Goal: Find specific page/section: Find specific page/section

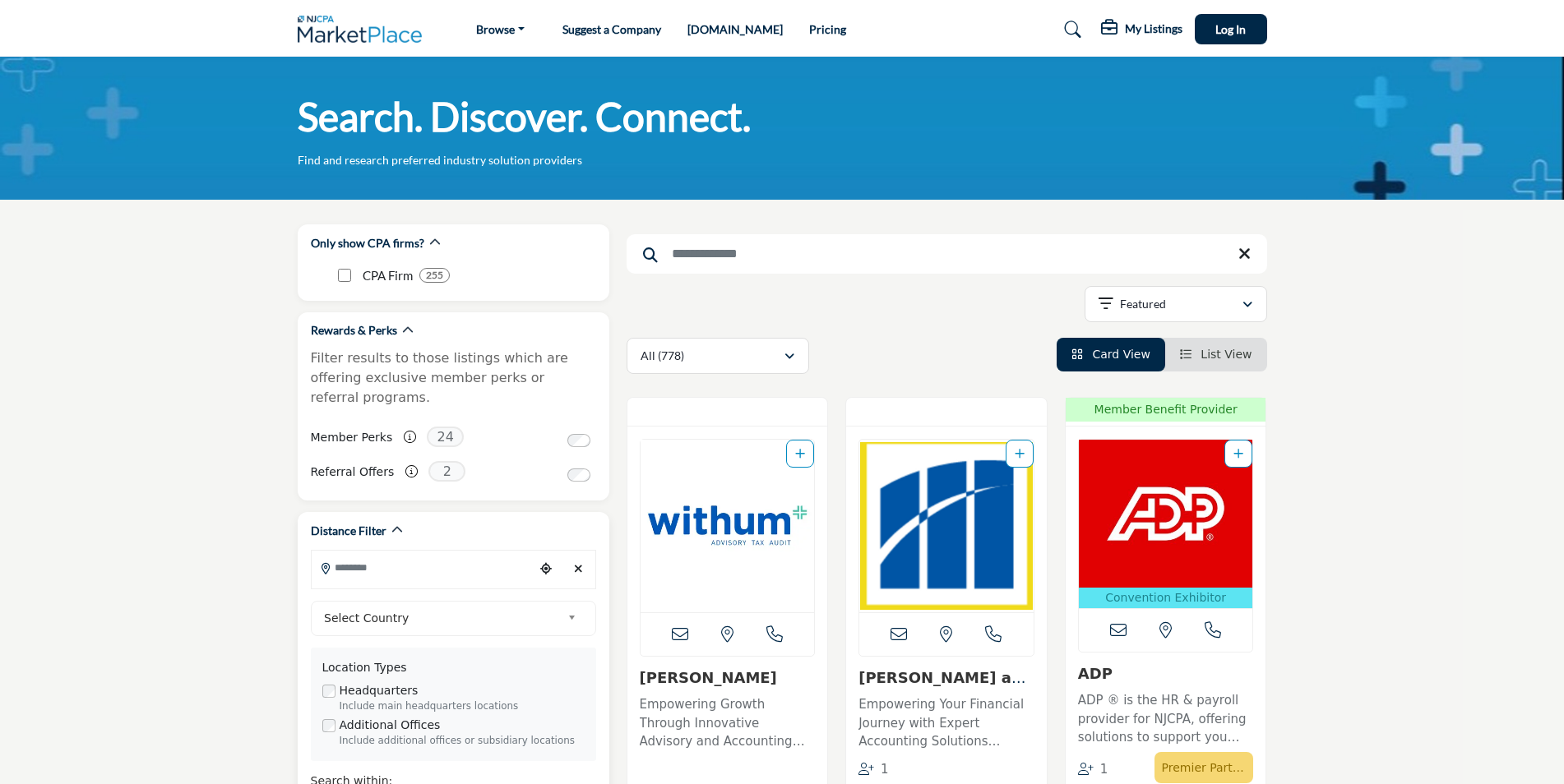
click at [379, 551] on input "Search Location" at bounding box center [422, 567] width 222 height 32
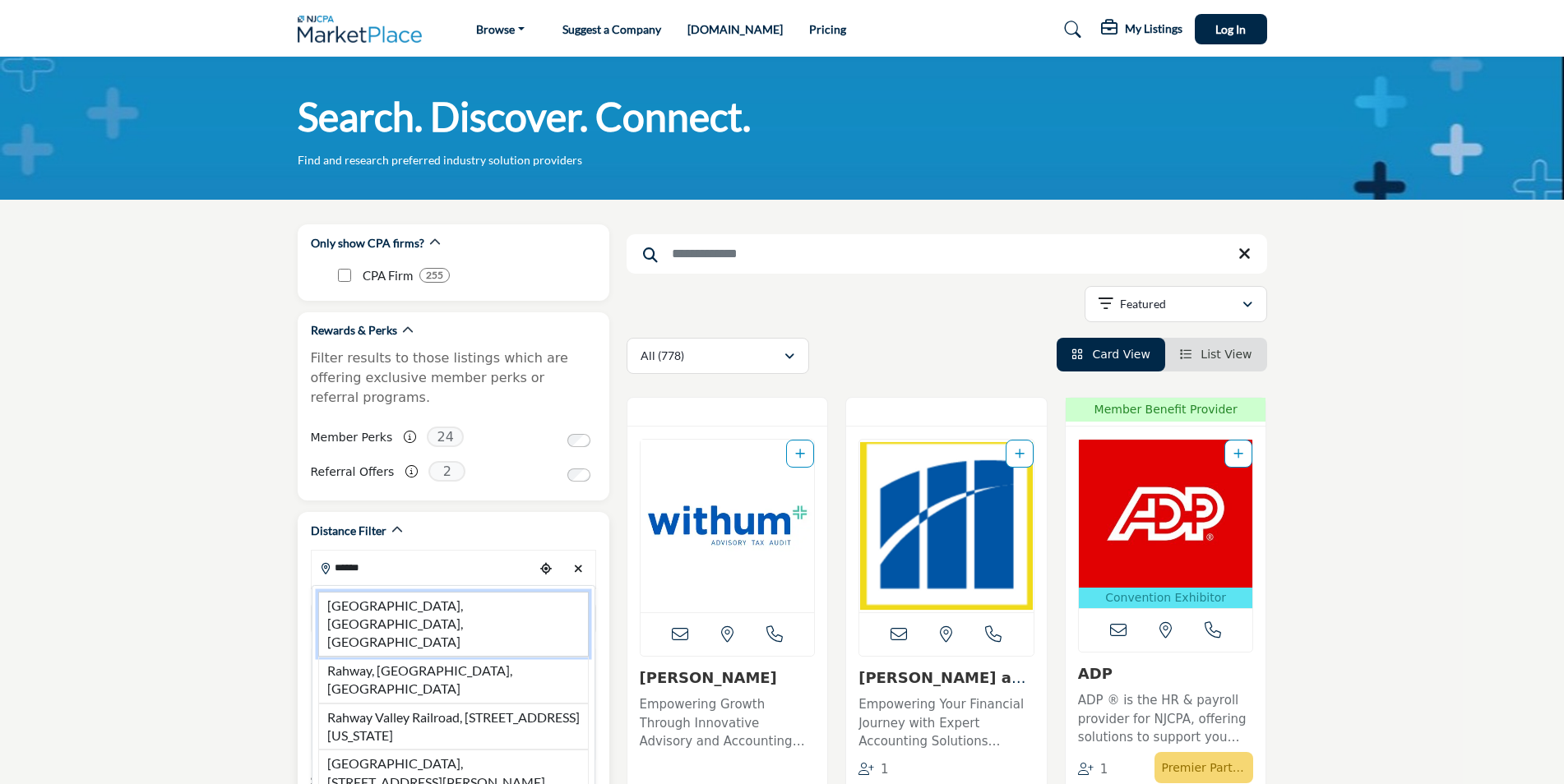
click at [408, 591] on li "Rahway, NJ, USA" at bounding box center [453, 624] width 271 height 65
click at [408, 601] on div "Select Country" at bounding box center [453, 618] width 286 height 35
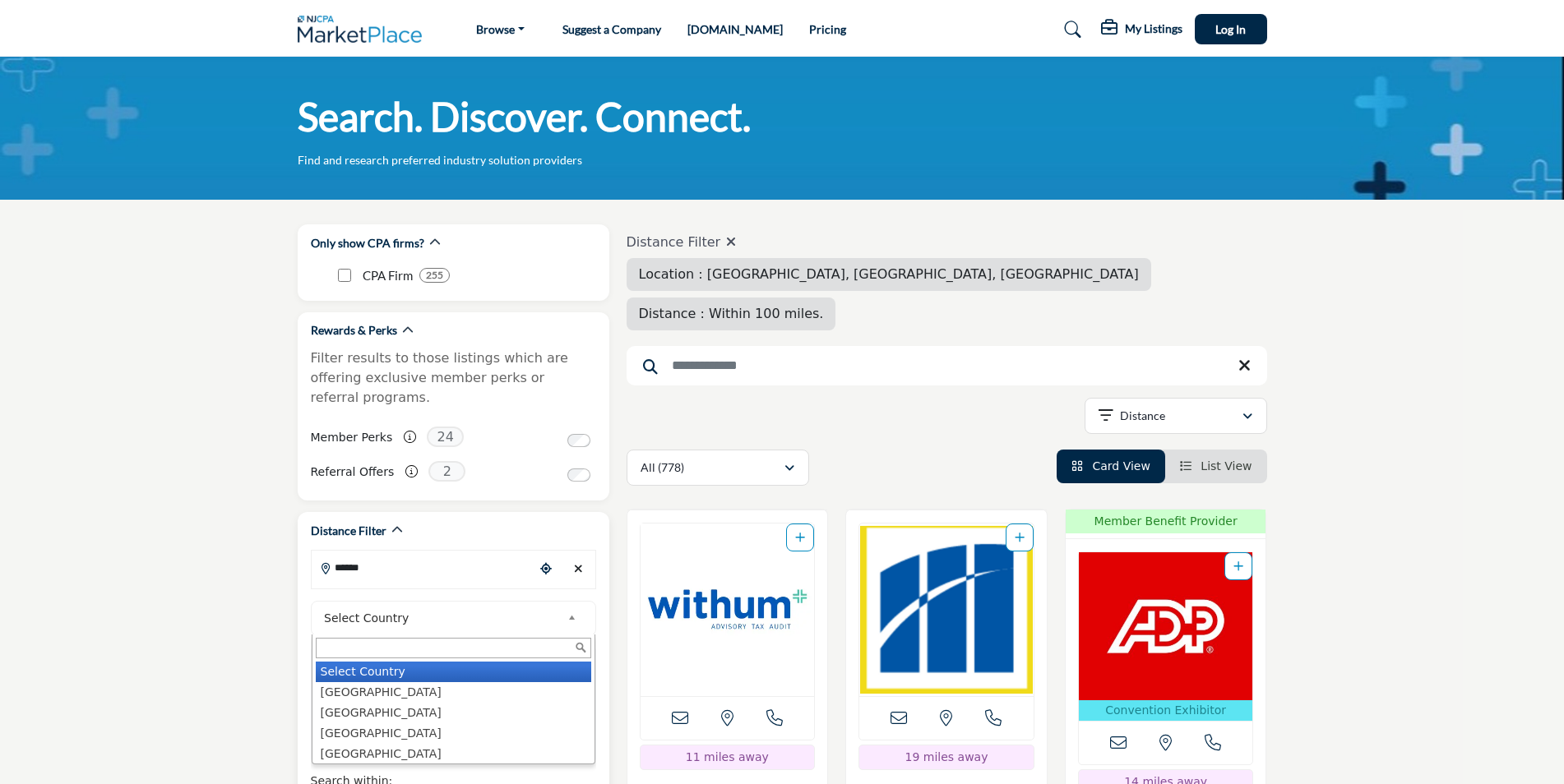
type input "**********"
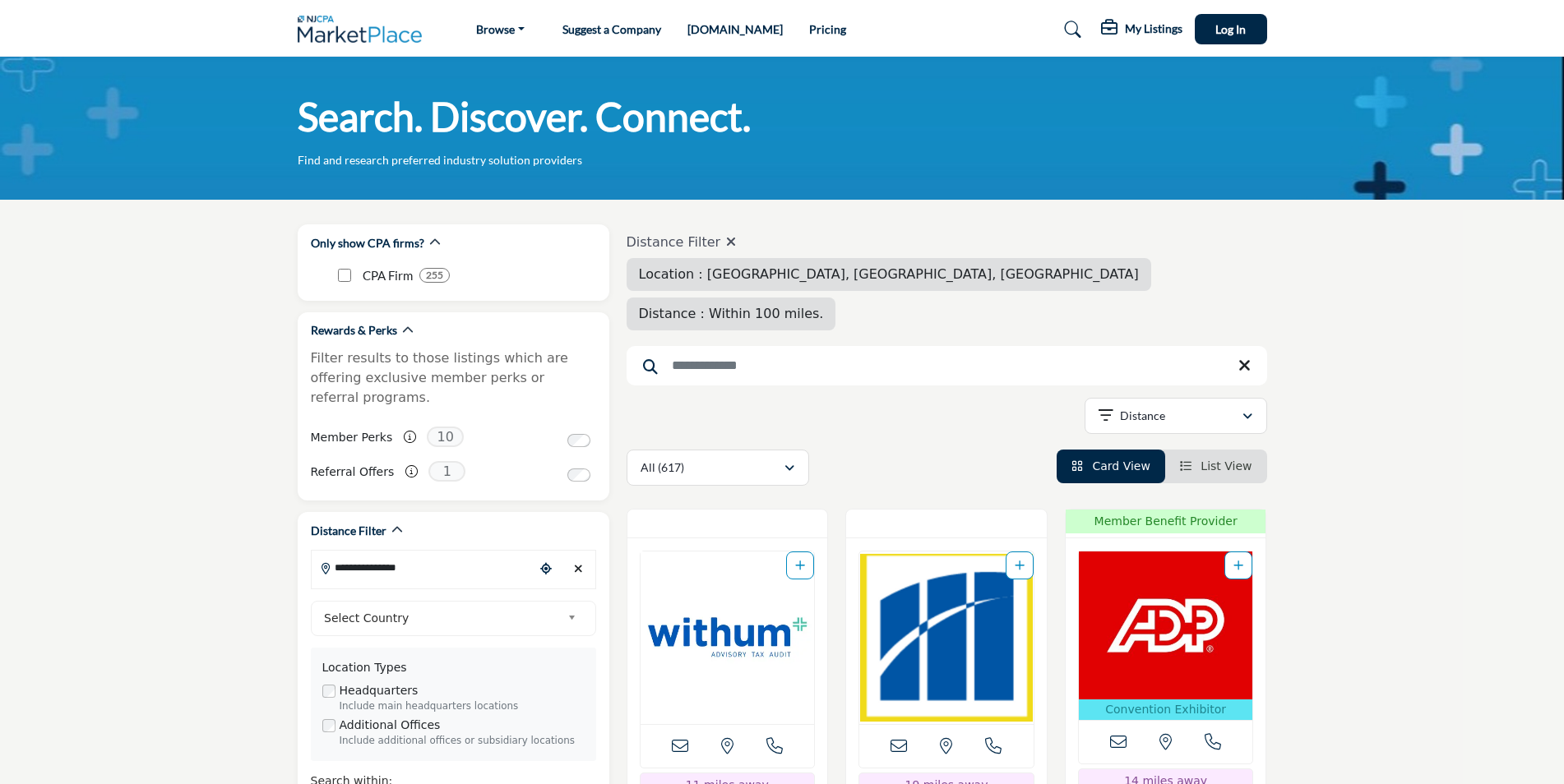
click at [932, 398] on div "**********" at bounding box center [946, 419] width 641 height 42
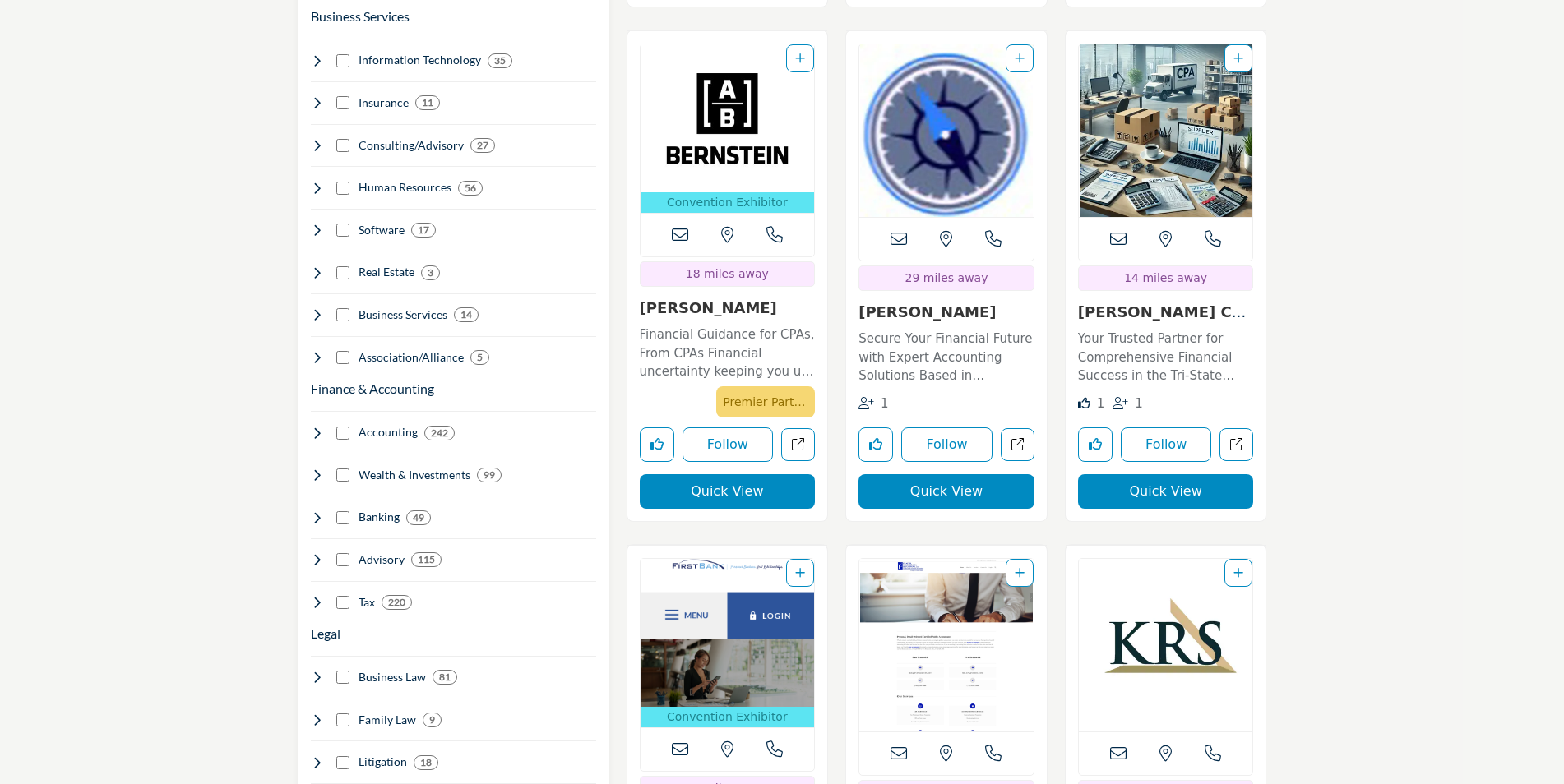
scroll to position [1019, 0]
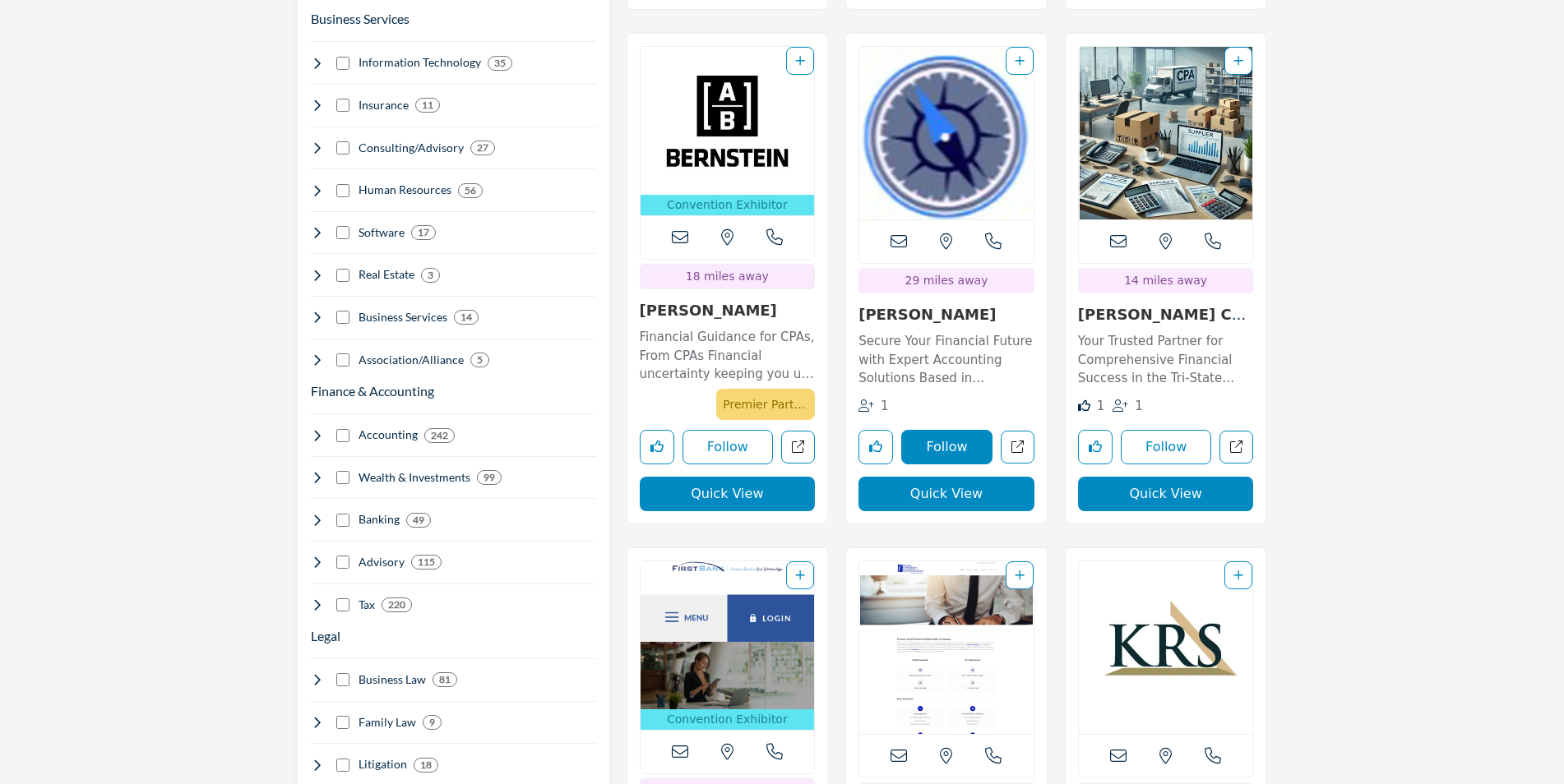
click at [933, 430] on button "Follow" at bounding box center [947, 446] width 91 height 34
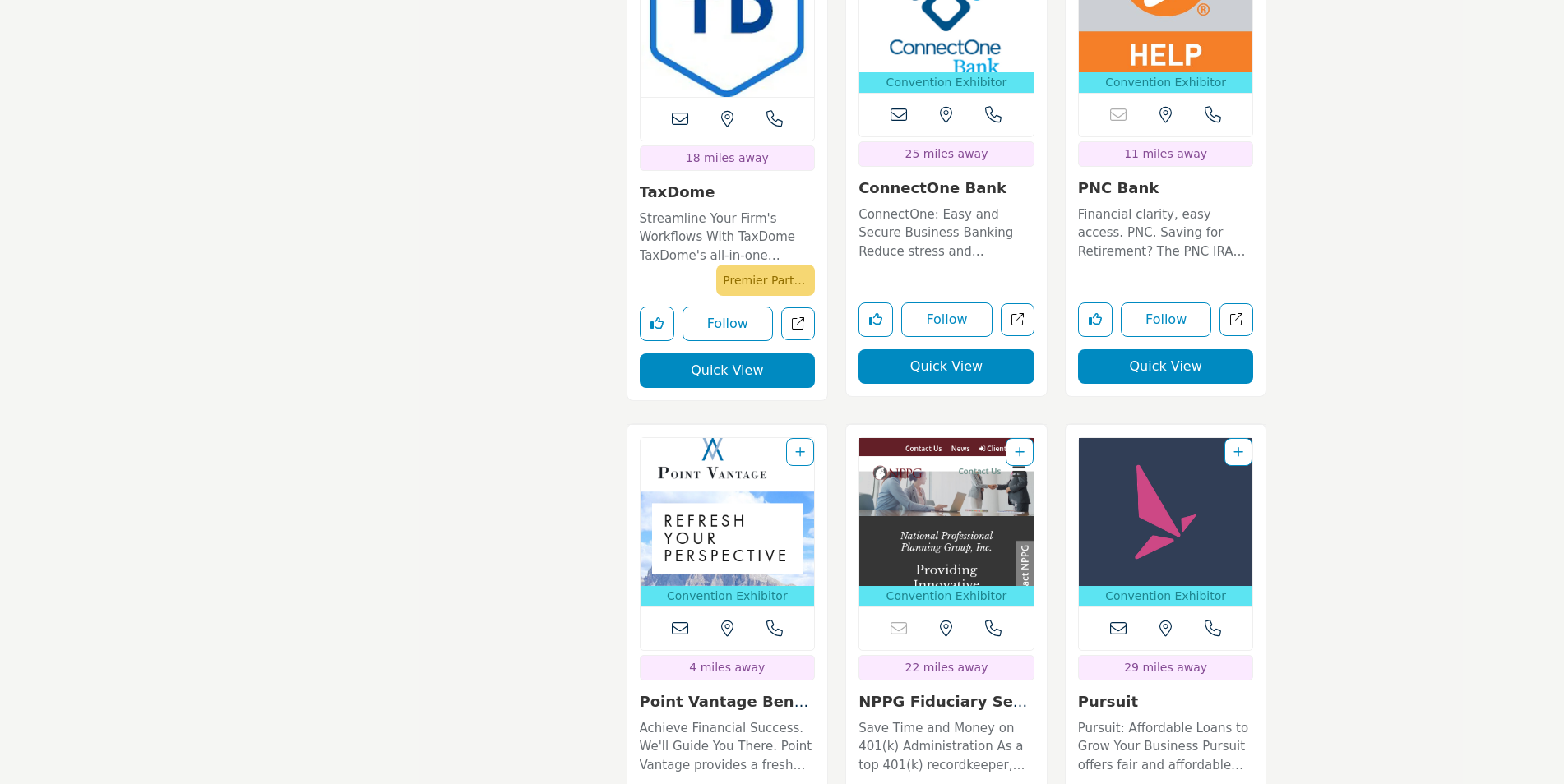
scroll to position [15468, 0]
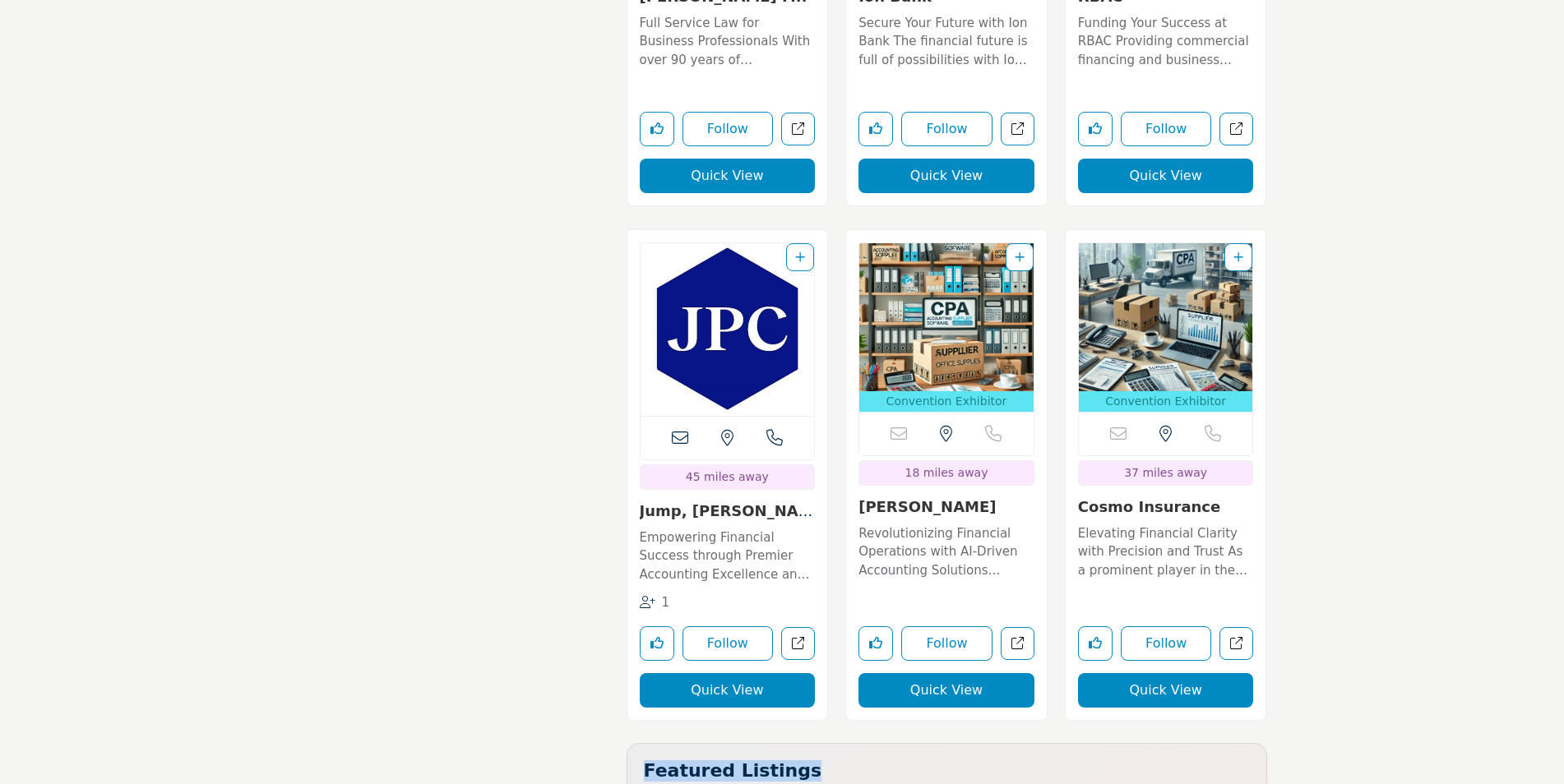
drag, startPoint x: 1563, startPoint y: 605, endPoint x: 1560, endPoint y: 655, distance: 50.1
drag, startPoint x: 1560, startPoint y: 655, endPoint x: 1526, endPoint y: 721, distance: 74.2
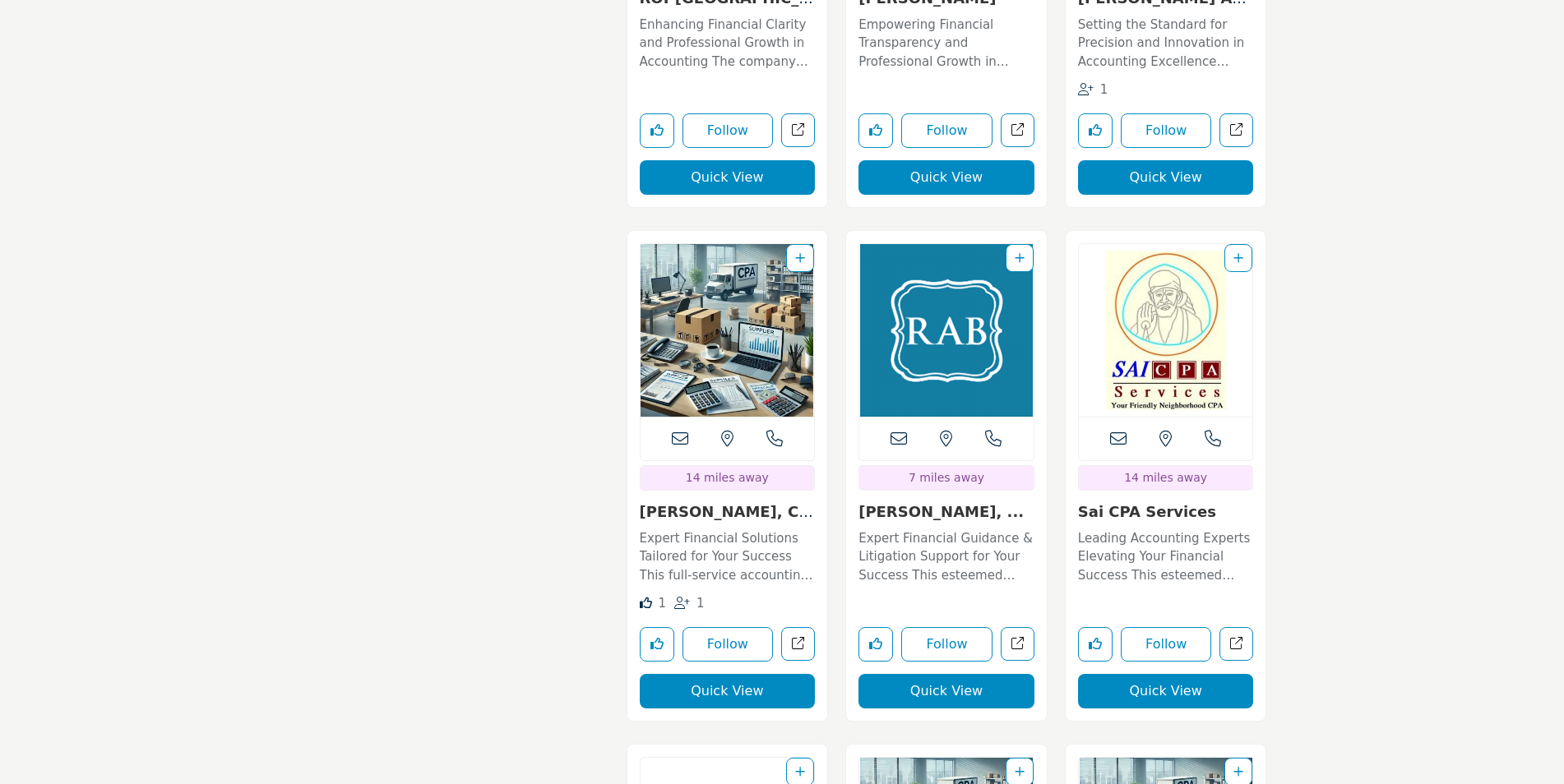
scroll to position [20642, 0]
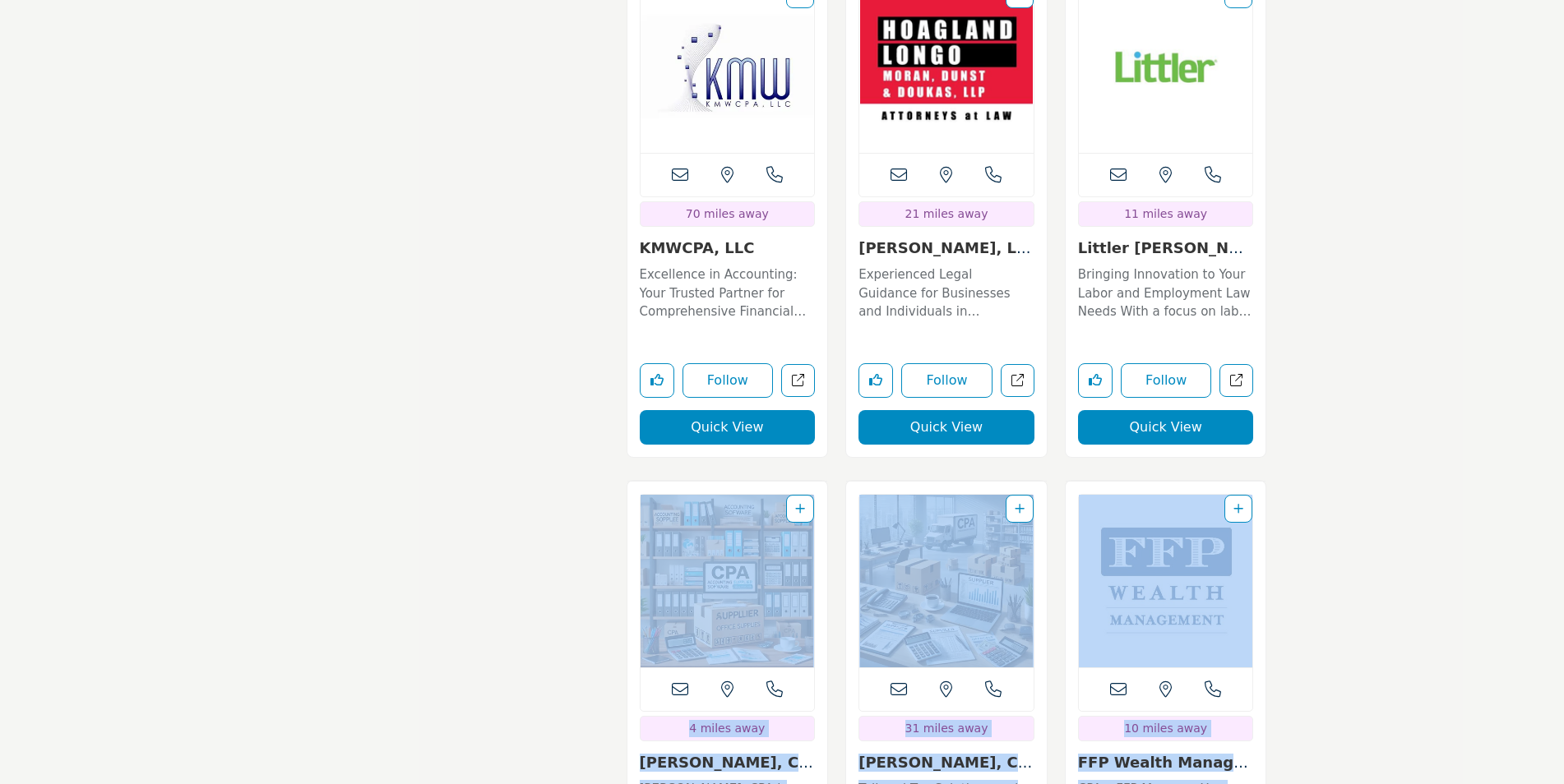
drag, startPoint x: 1286, startPoint y: 496, endPoint x: 1195, endPoint y: 217, distance: 293.5
